Goal: Transaction & Acquisition: Download file/media

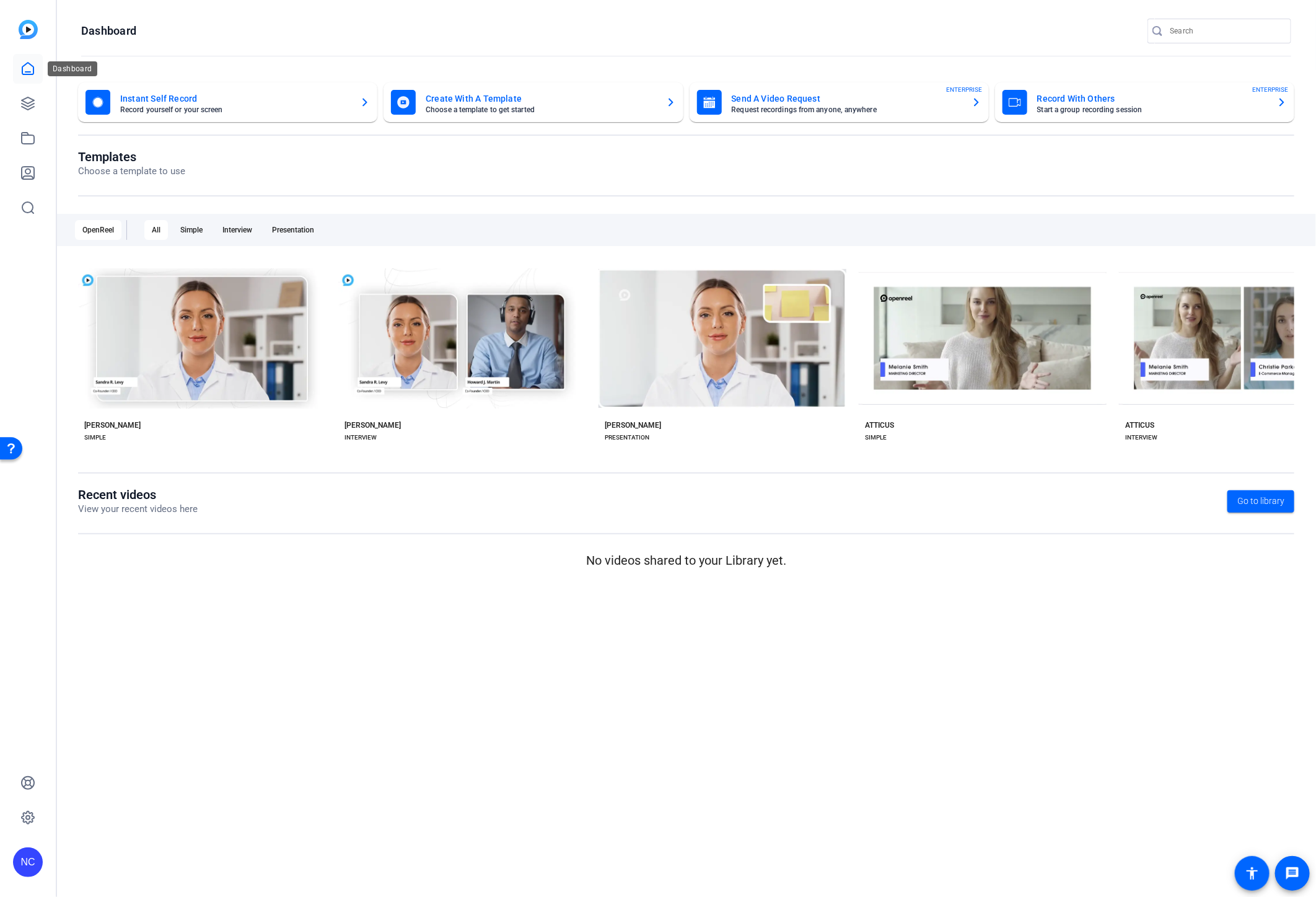
click at [24, 63] on icon at bounding box center [28, 69] width 15 height 15
click at [21, 102] on icon at bounding box center [28, 104] width 15 height 15
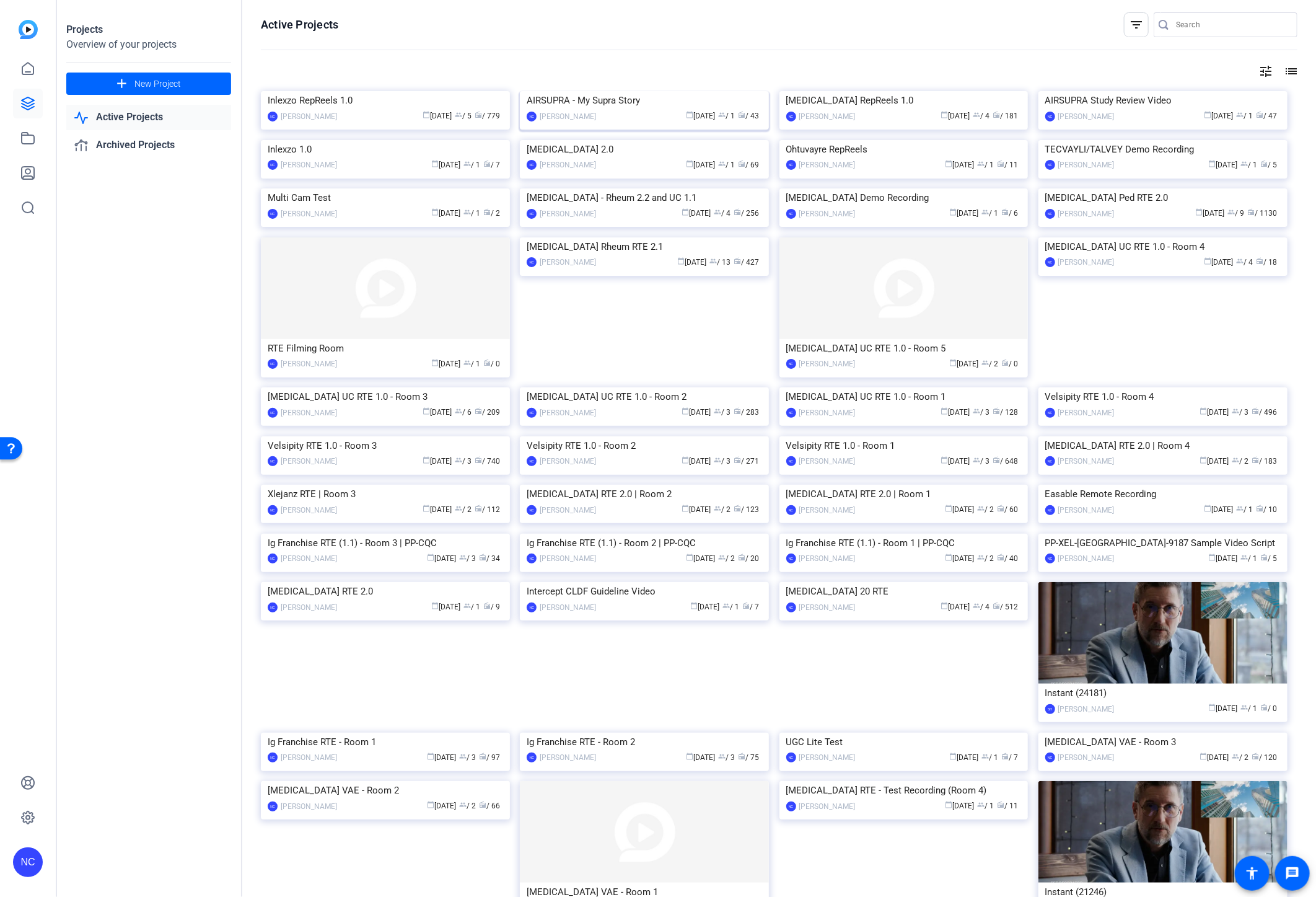
click at [598, 91] on img at bounding box center [644, 91] width 249 height 0
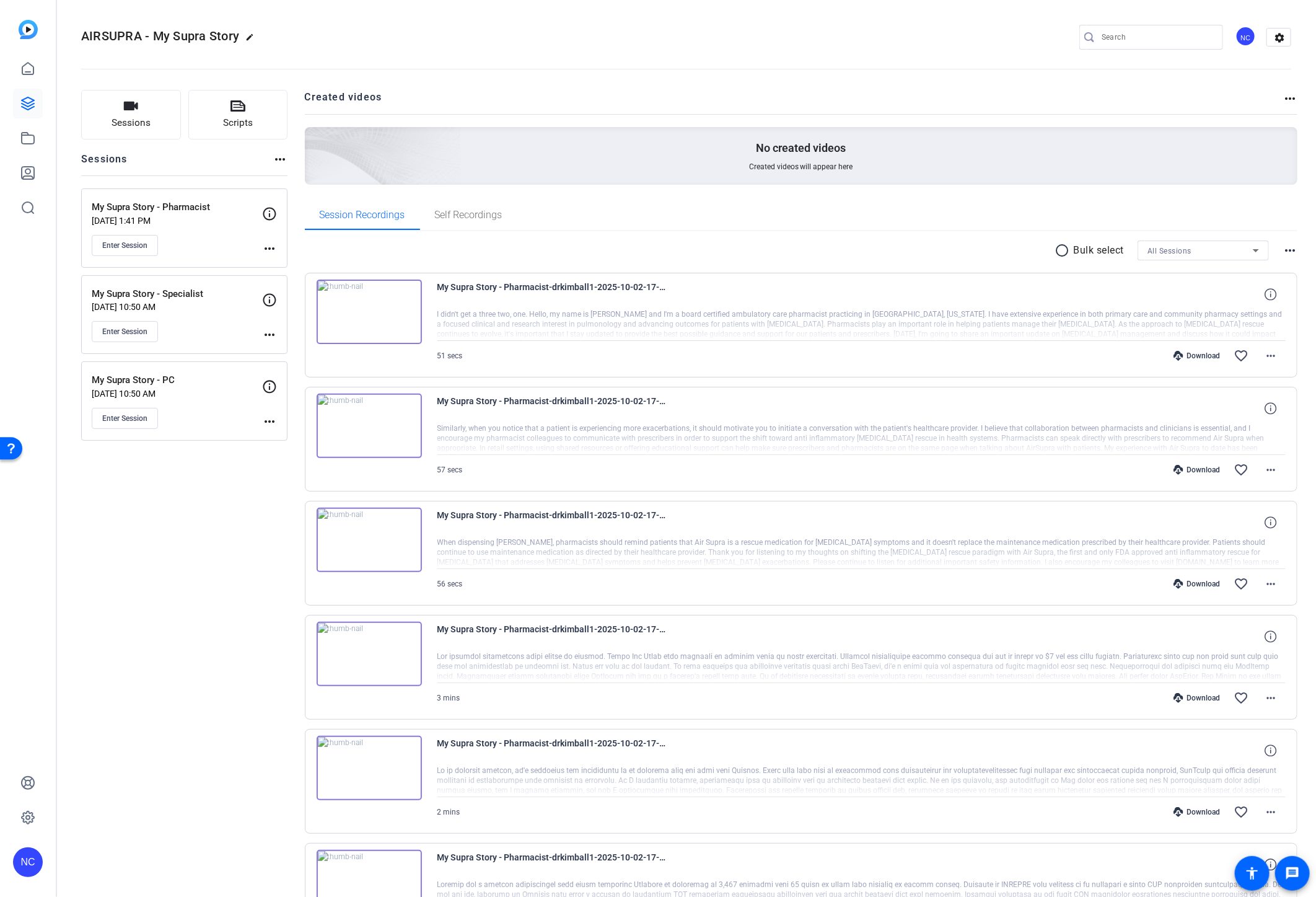
click at [1061, 255] on mat-icon "radio_button_unchecked" at bounding box center [1065, 251] width 19 height 15
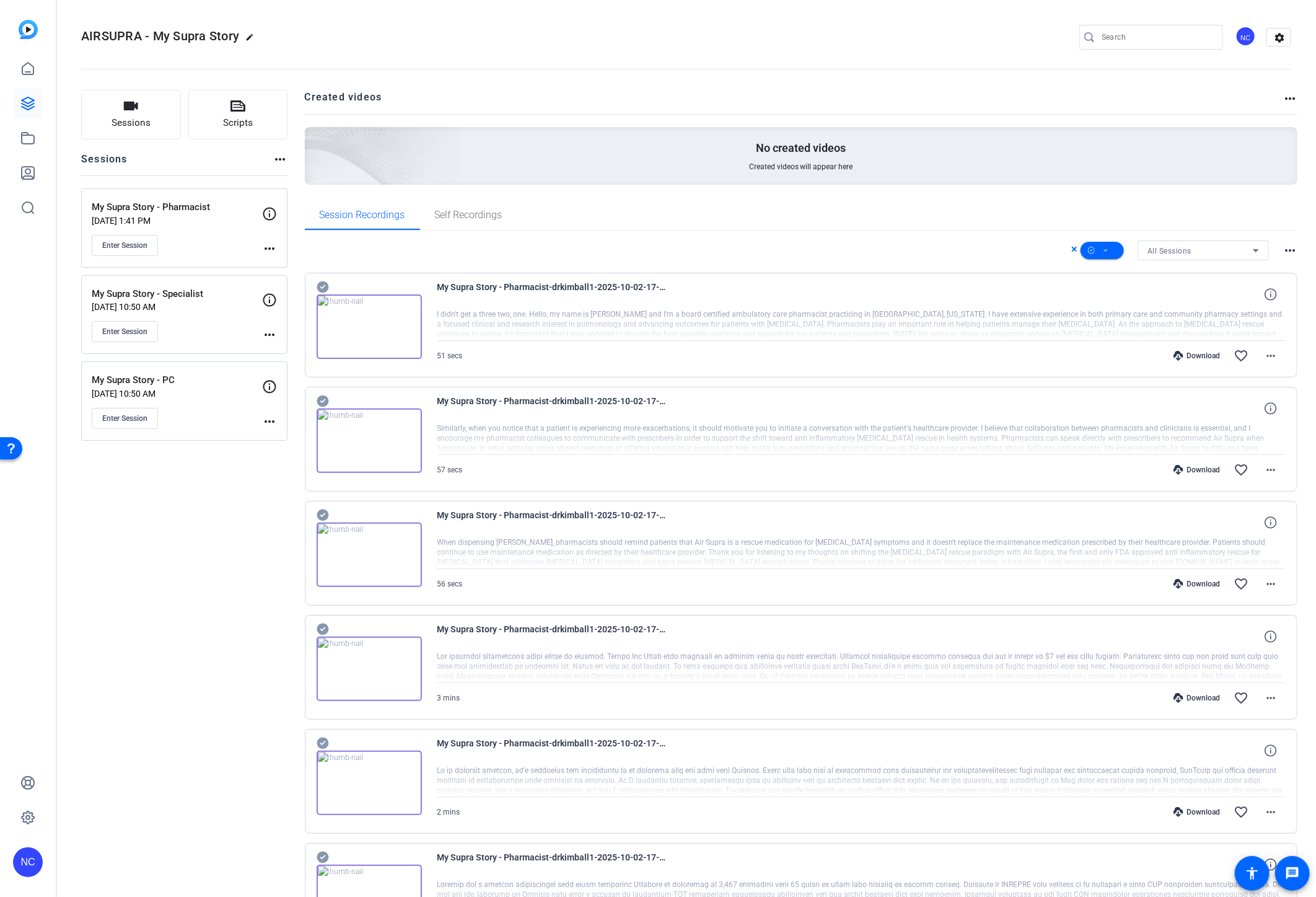
click at [329, 287] on icon at bounding box center [323, 287] width 13 height 15
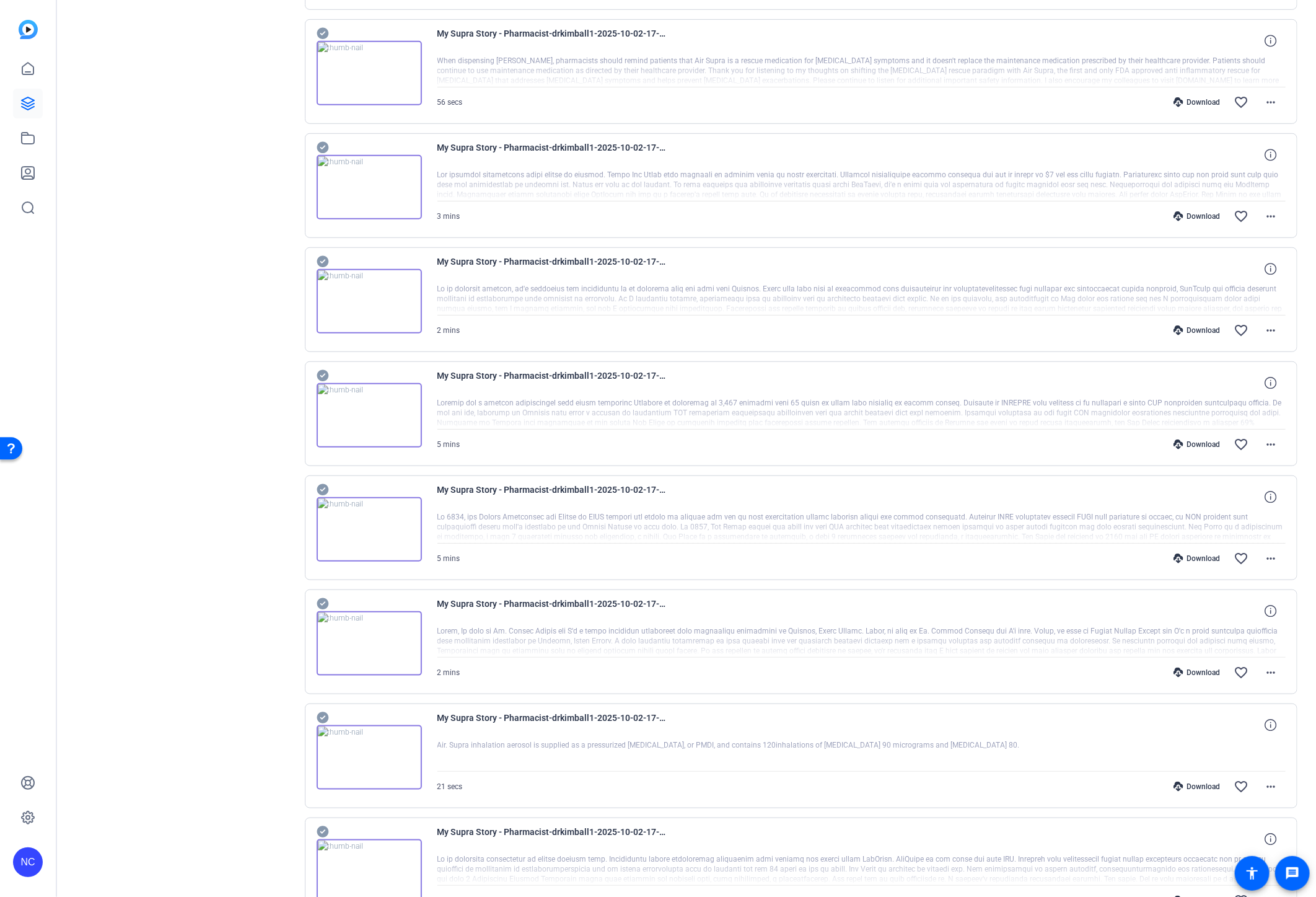
scroll to position [585, 0]
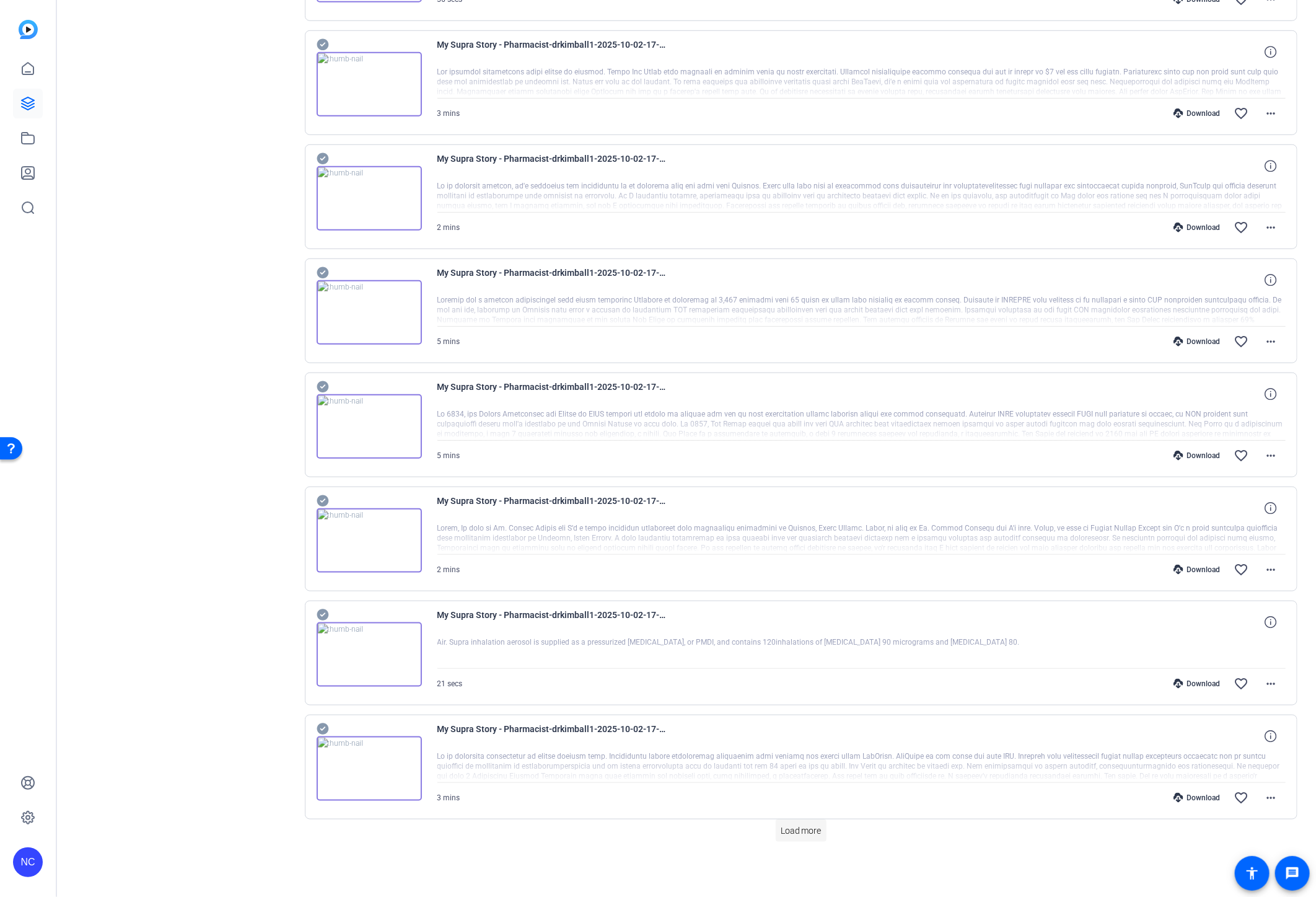
click at [796, 832] on span "Load more" at bounding box center [801, 831] width 41 height 13
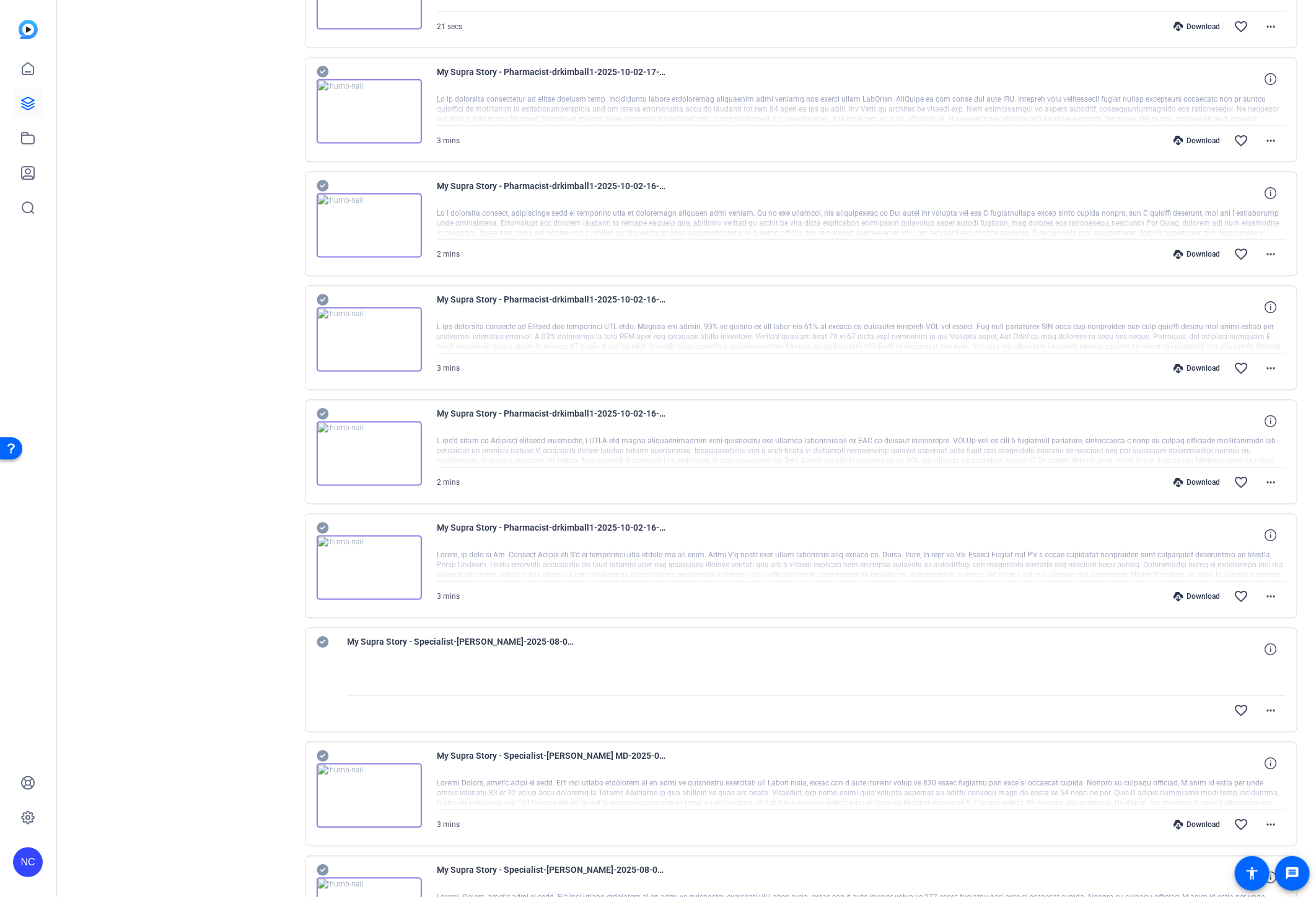
scroll to position [1343, 0]
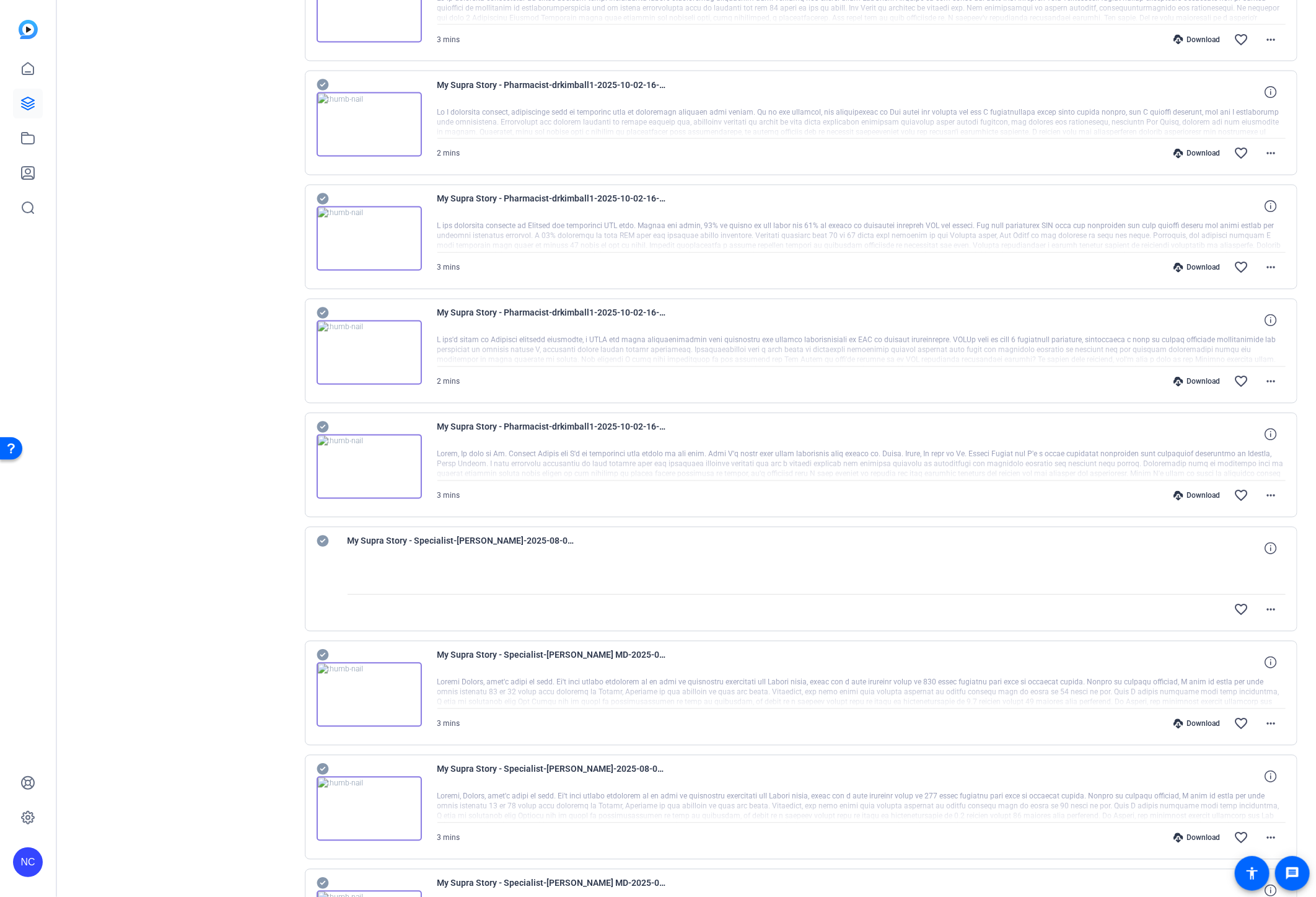
click at [323, 426] on icon at bounding box center [323, 427] width 12 height 12
click at [320, 311] on icon at bounding box center [323, 313] width 12 height 12
click at [326, 200] on icon at bounding box center [323, 200] width 12 height 12
click at [323, 82] on icon at bounding box center [323, 85] width 12 height 12
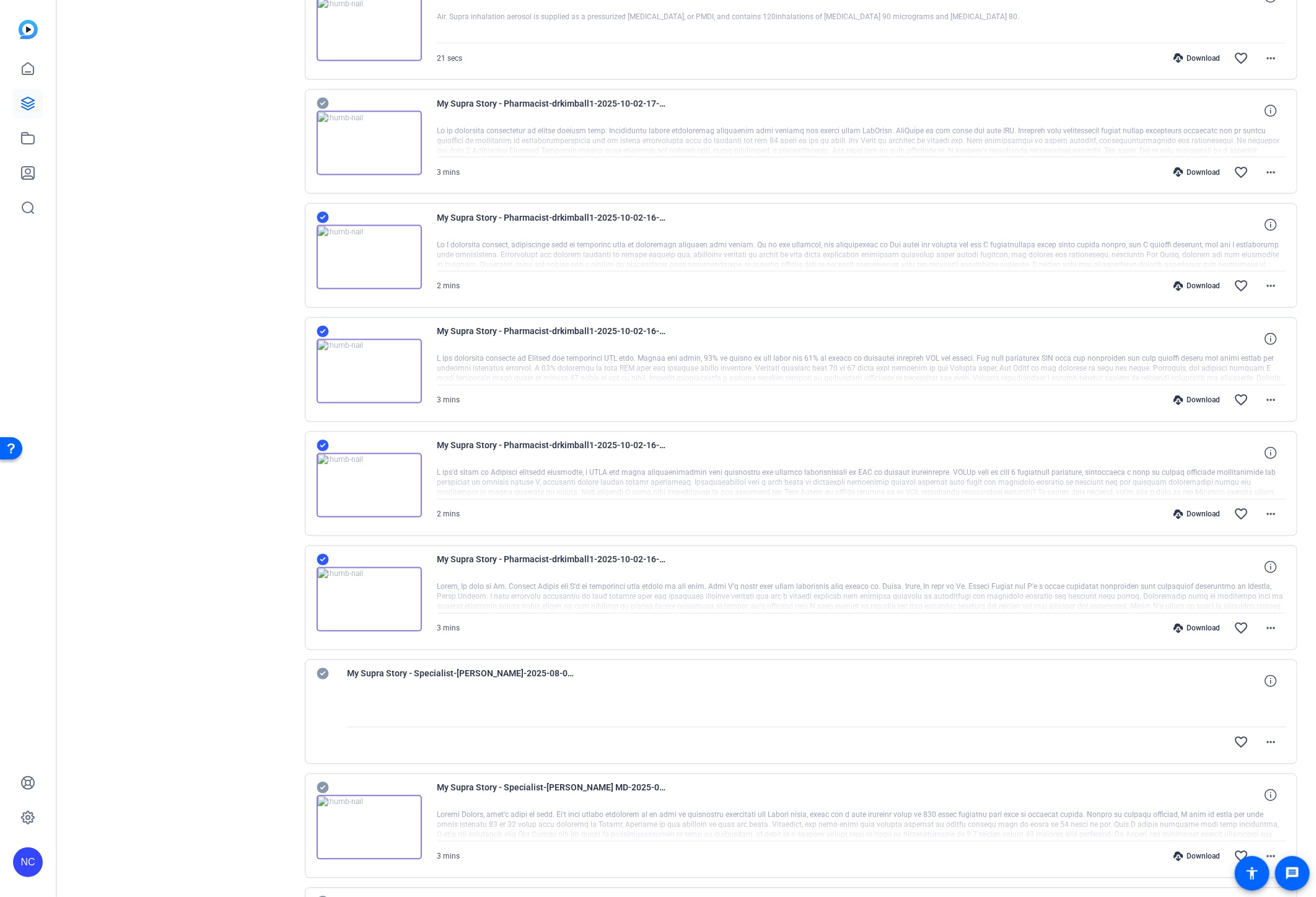
scroll to position [1068, 0]
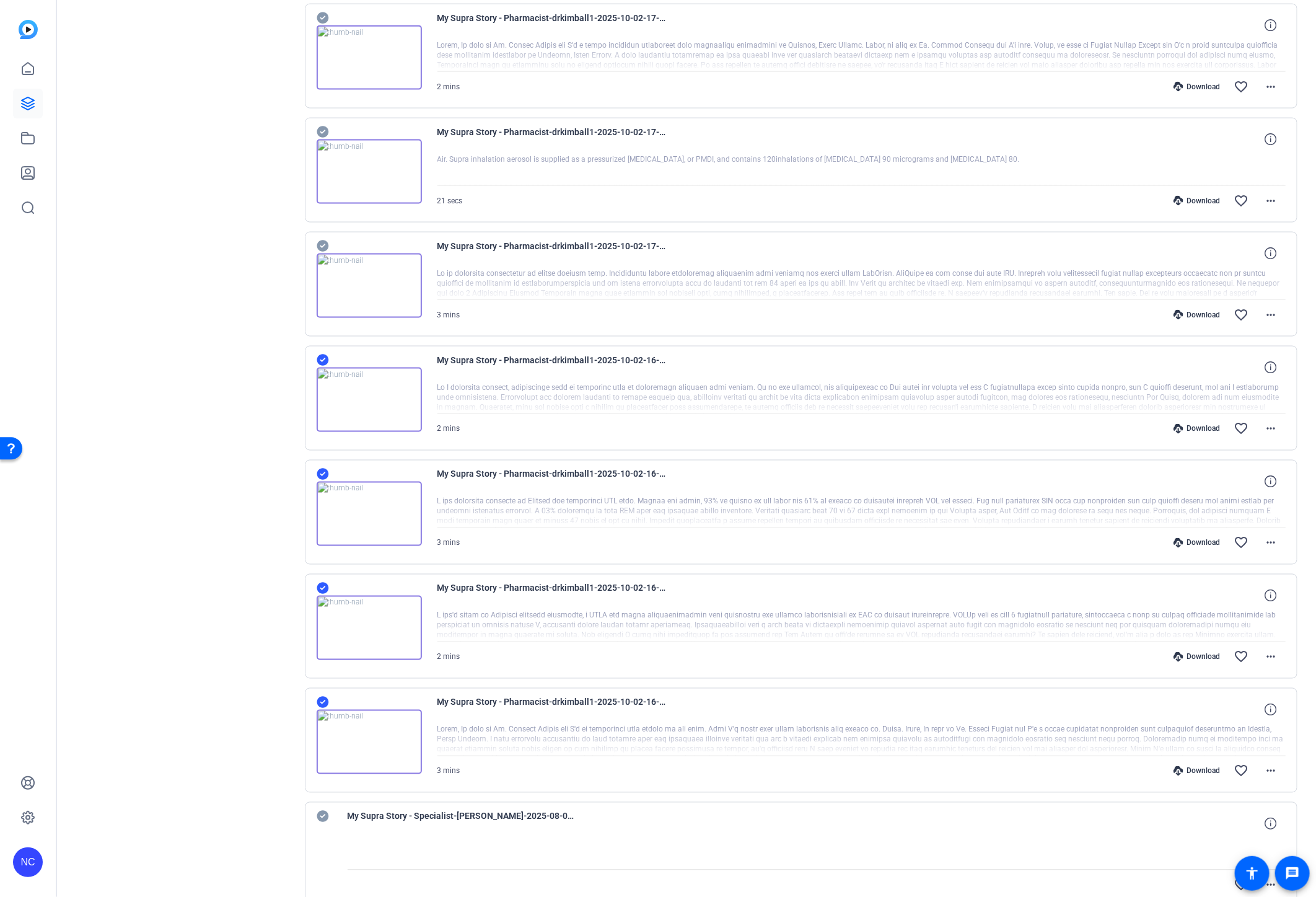
click at [323, 245] on icon at bounding box center [323, 246] width 12 height 12
click at [319, 135] on icon at bounding box center [323, 133] width 12 height 12
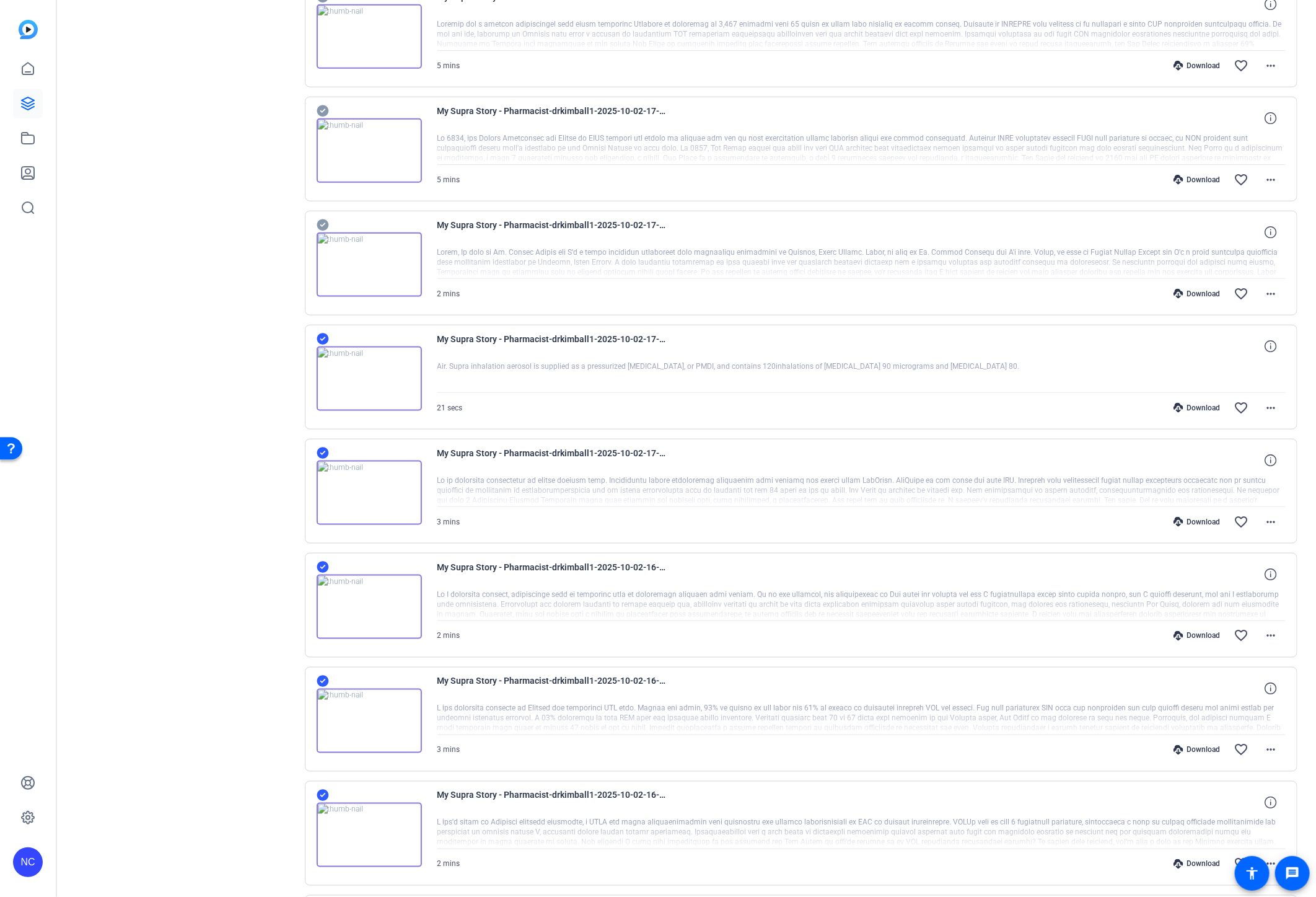
click at [323, 226] on icon at bounding box center [323, 225] width 13 height 15
click at [324, 114] on icon at bounding box center [323, 111] width 12 height 12
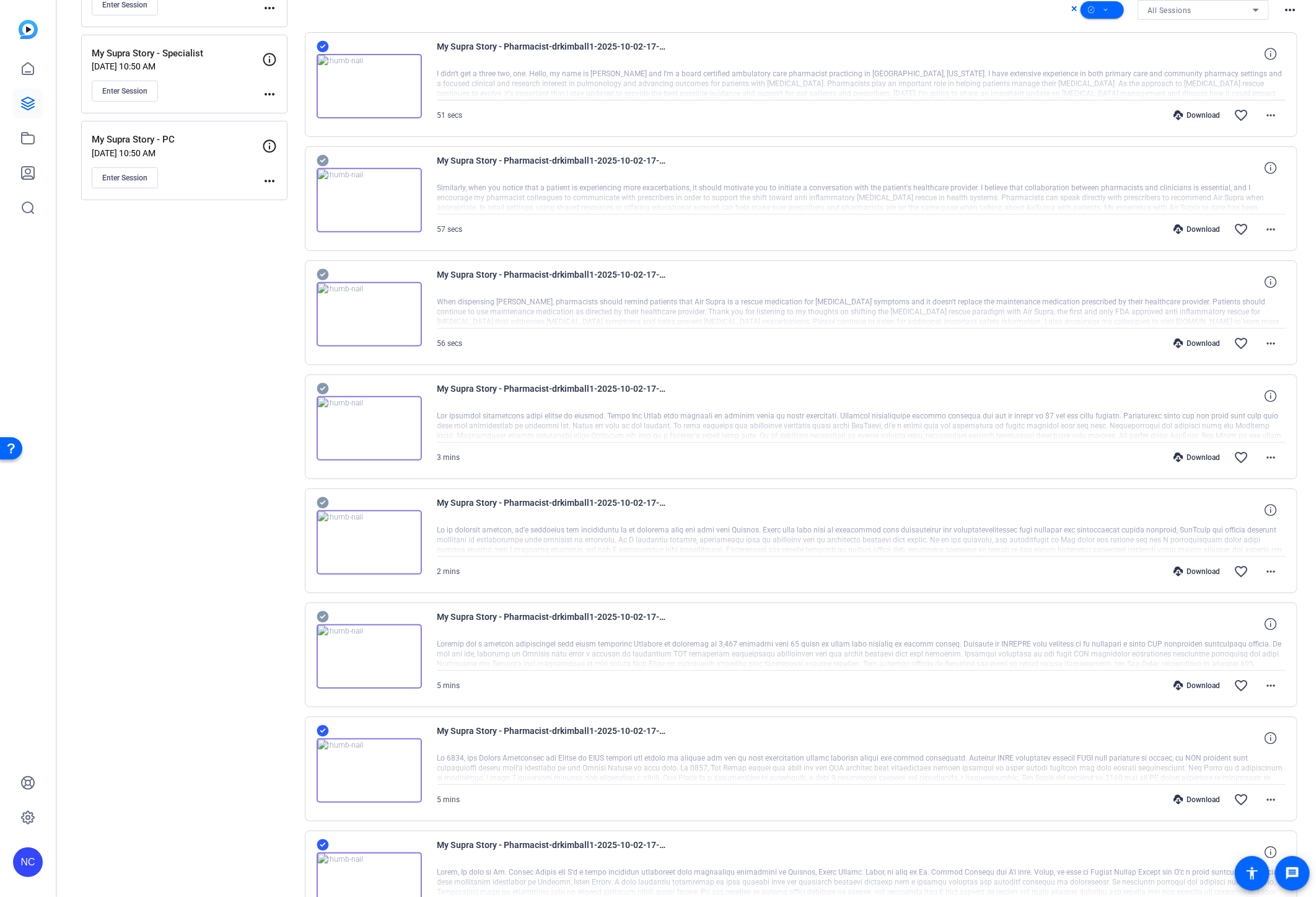
click at [324, 615] on icon at bounding box center [323, 617] width 13 height 15
click at [323, 497] on icon at bounding box center [323, 503] width 12 height 12
click at [320, 383] on icon at bounding box center [323, 389] width 12 height 12
click at [323, 269] on icon at bounding box center [323, 275] width 12 height 12
click at [325, 158] on icon at bounding box center [323, 161] width 12 height 12
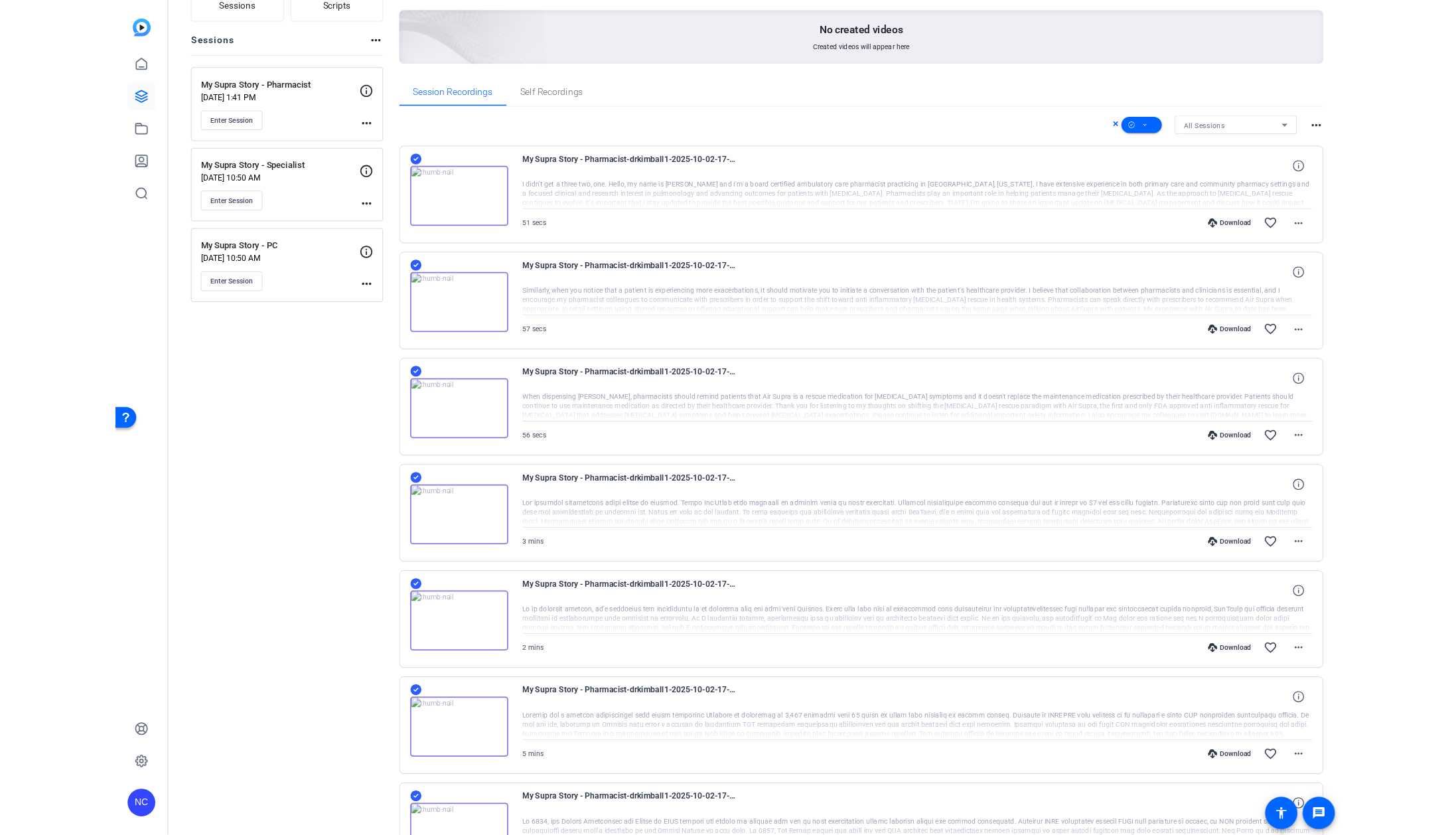
scroll to position [110, 0]
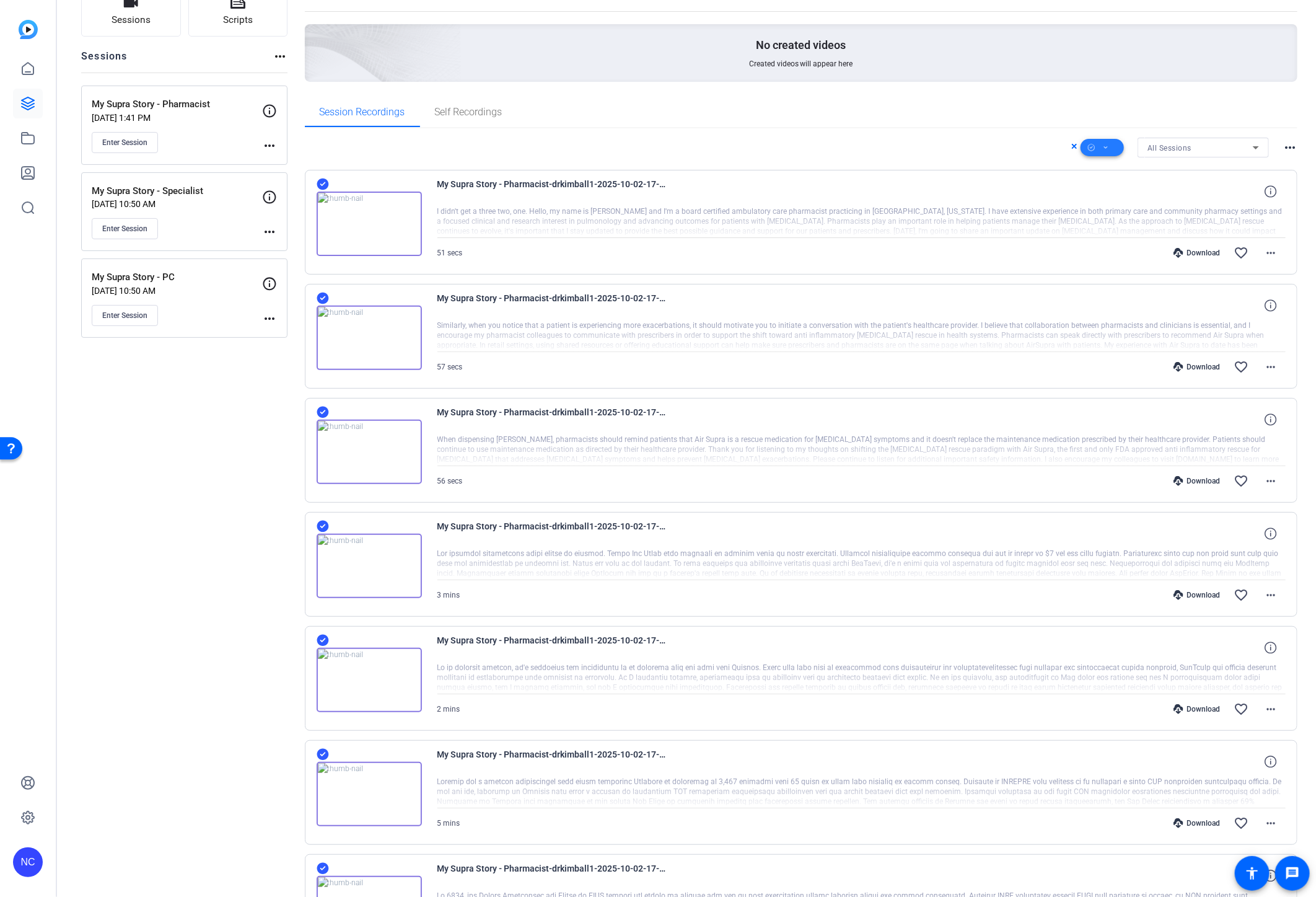
click at [1103, 145] on icon at bounding box center [1105, 148] width 6 height 15
click at [1103, 206] on span "Download MP4" at bounding box center [1116, 213] width 65 height 15
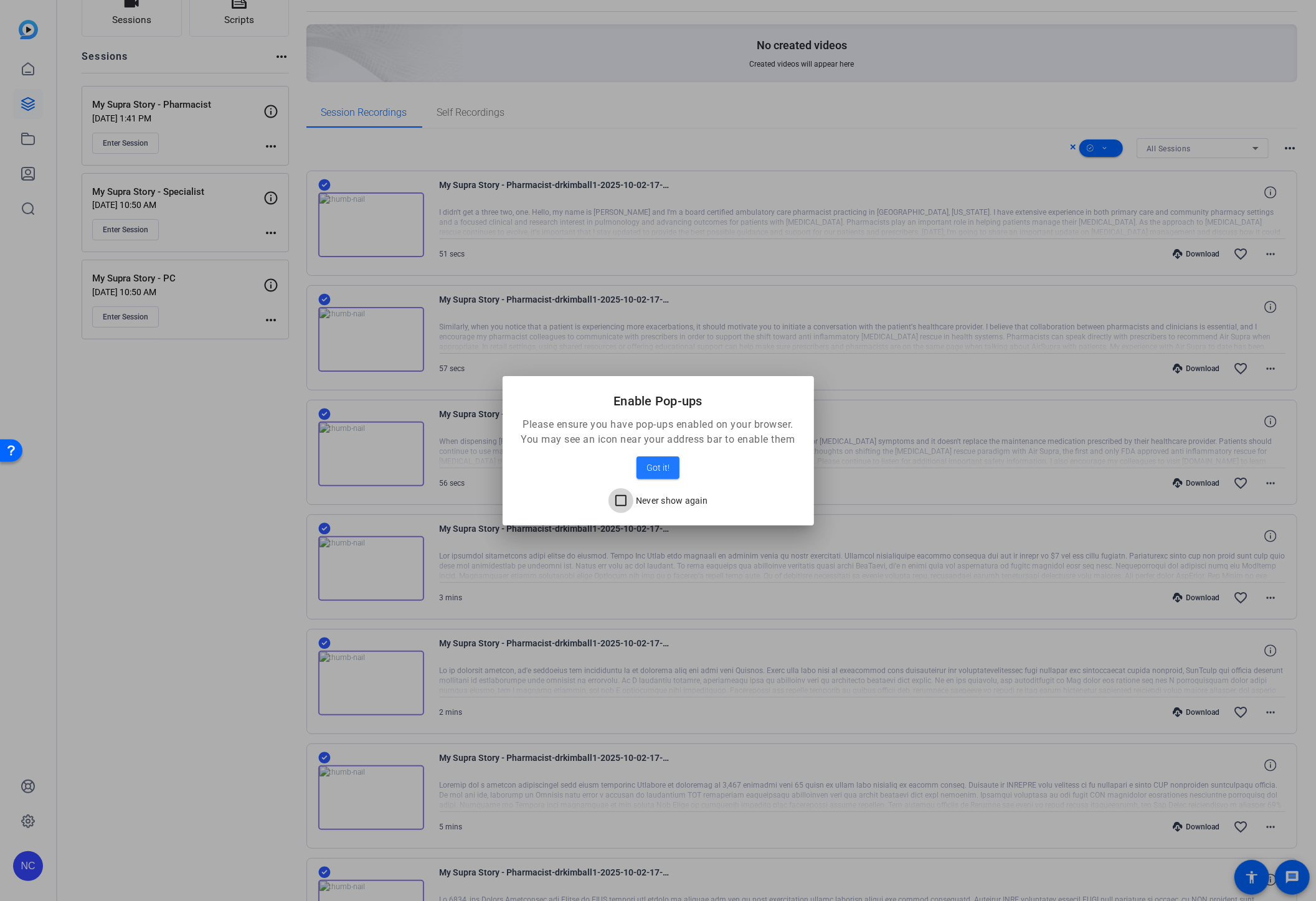
click at [626, 500] on input "Never show again" at bounding box center [620, 500] width 25 height 25
checkbox input "true"
click at [654, 464] on span "Got it!" at bounding box center [658, 468] width 23 height 15
